Goal: Information Seeking & Learning: Learn about a topic

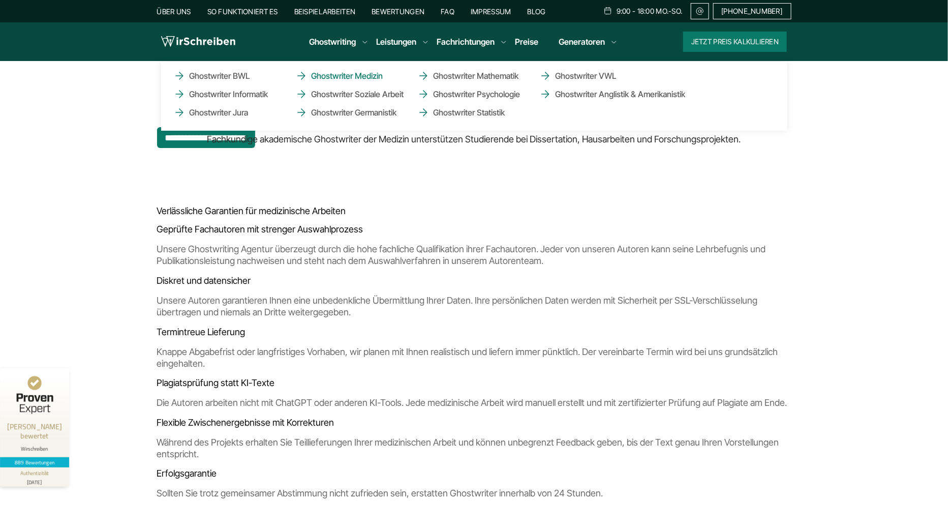
click at [365, 78] on link "Ghostwriter Medizin" at bounding box center [346, 76] width 102 height 12
